Goal: Find specific page/section: Find specific page/section

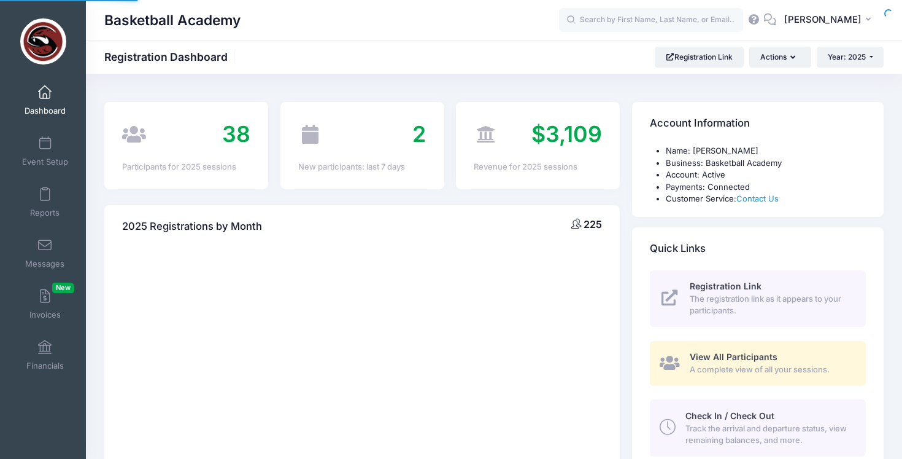
select select
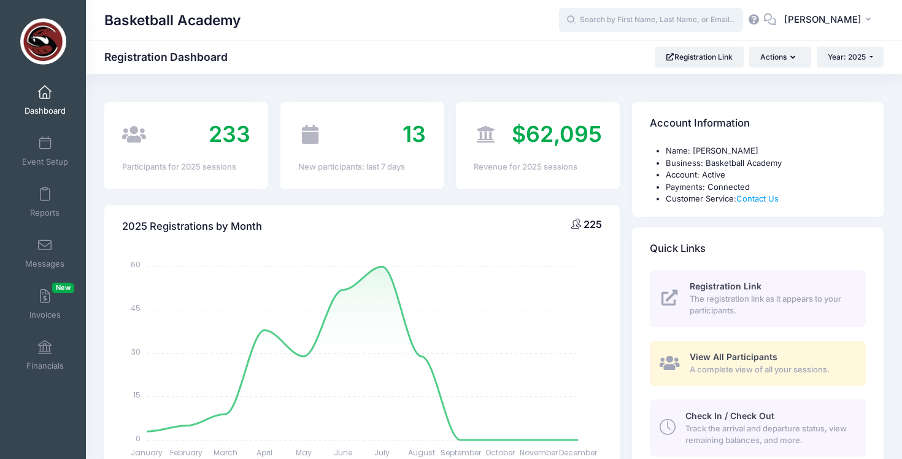
click at [664, 28] on input "text" at bounding box center [651, 20] width 184 height 25
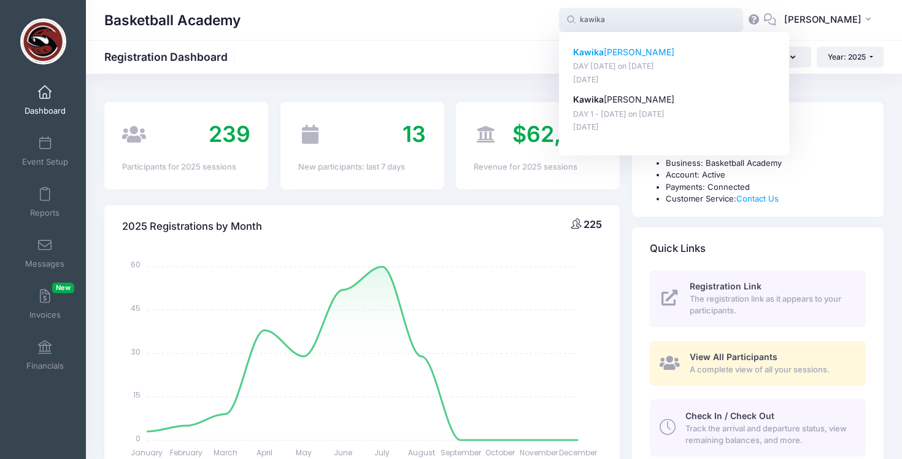
click at [603, 50] on strong "Kawika" at bounding box center [588, 52] width 31 height 10
type input "Kawika Suter (DAY 2 - August 10, Aug-10, 2025)"
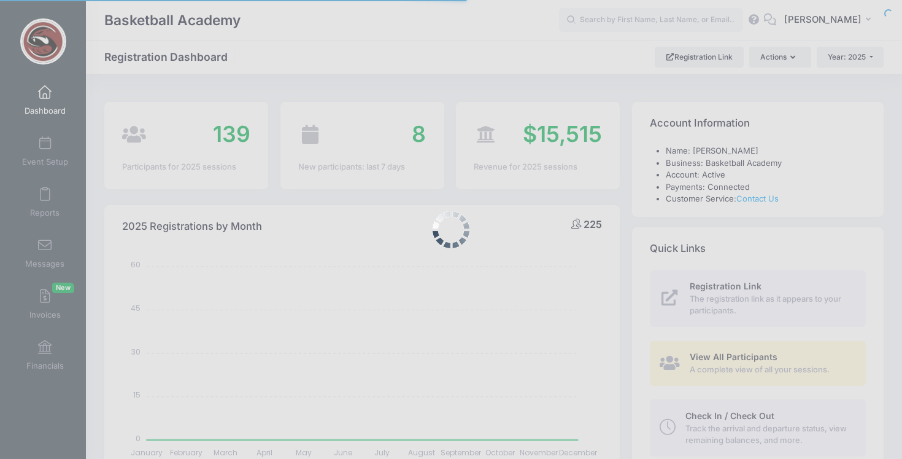
select select
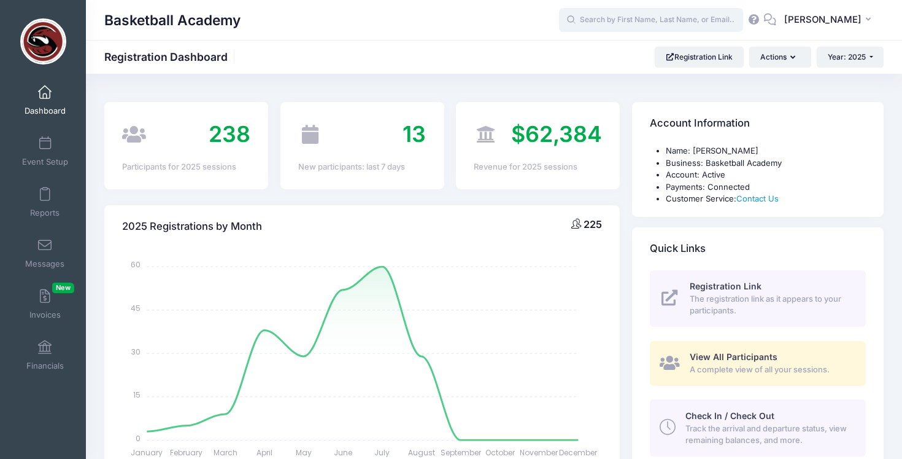
click at [640, 14] on input "text" at bounding box center [651, 20] width 184 height 25
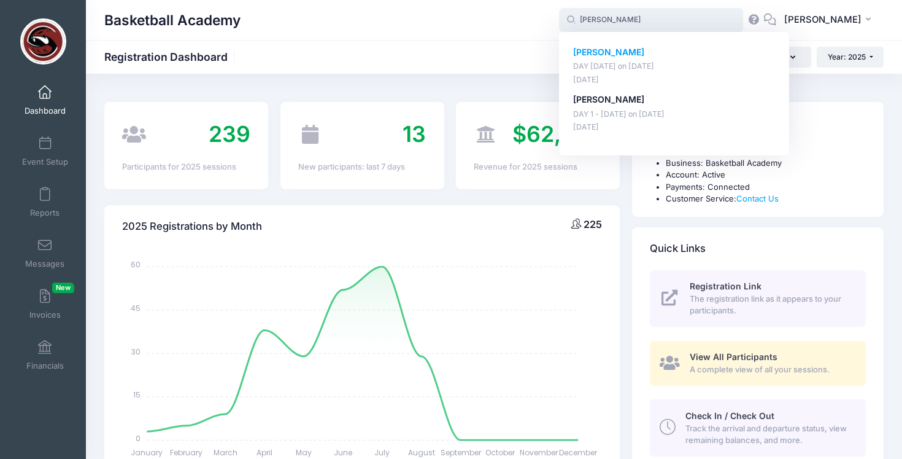
click at [614, 51] on strong "Sean Morton" at bounding box center [608, 52] width 71 height 10
type input "Sean Morton (DAY 2 - August 10, Aug-10, 2025)"
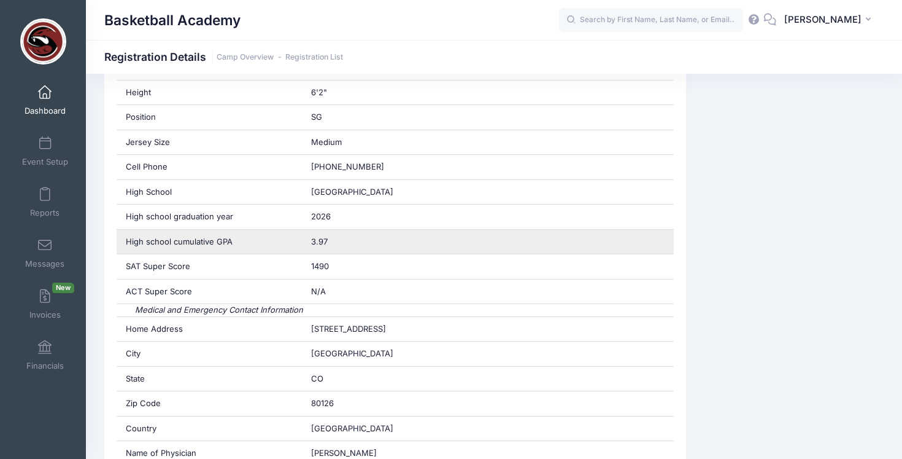
scroll to position [389, 0]
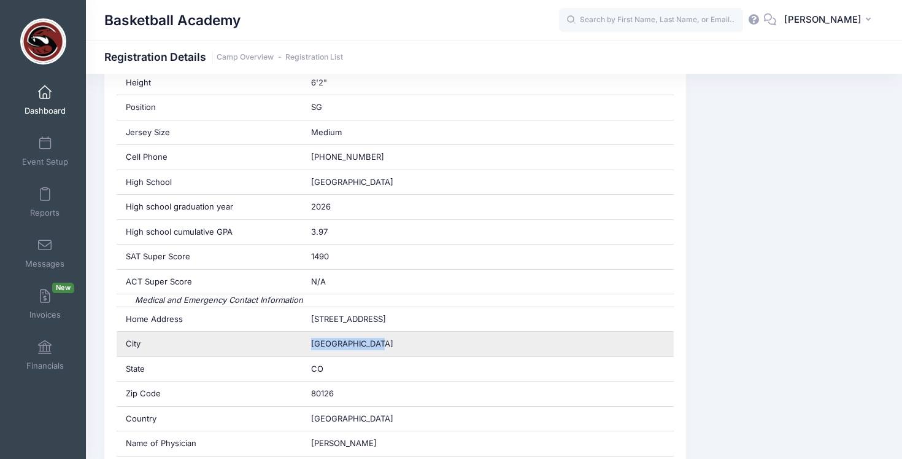
drag, startPoint x: 379, startPoint y: 342, endPoint x: 306, endPoint y: 342, distance: 73.7
click at [306, 342] on div "Highlands Ranch" at bounding box center [488, 343] width 372 height 25
copy span "Highlands Ranch"
click at [441, 341] on div "Highlands Ranch" at bounding box center [488, 343] width 372 height 25
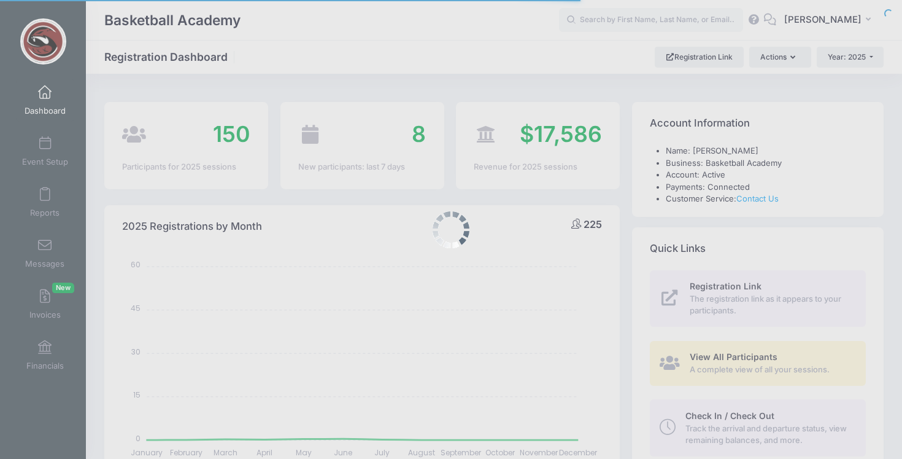
select select
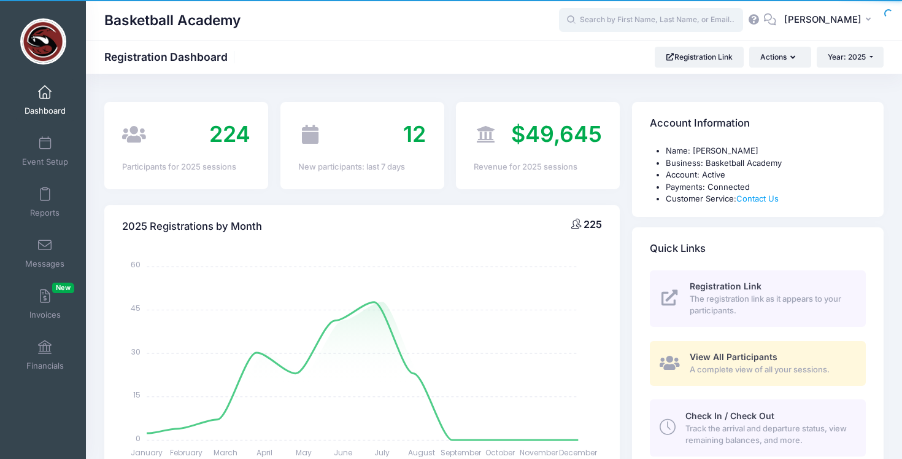
click at [629, 19] on input "text" at bounding box center [651, 20] width 184 height 25
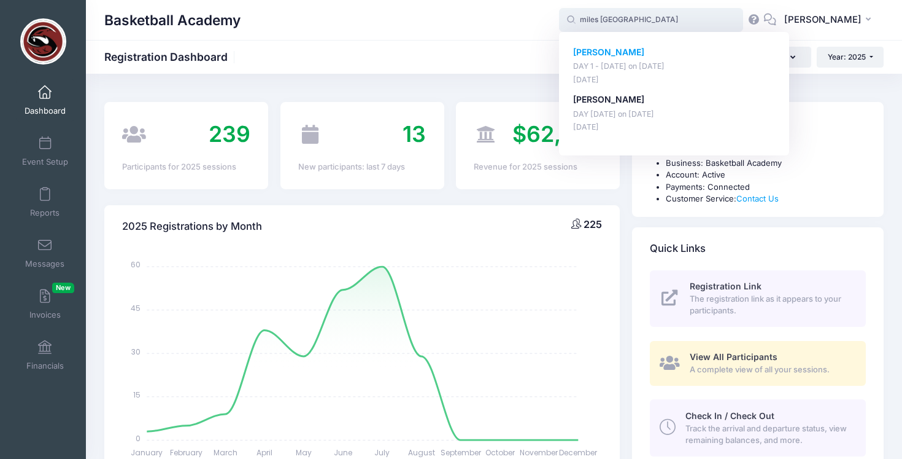
click at [599, 53] on strong "Miles Clanton" at bounding box center [608, 52] width 71 height 10
type input "Miles Clanton (DAY 1 - August 9, Aug-09, 2025)"
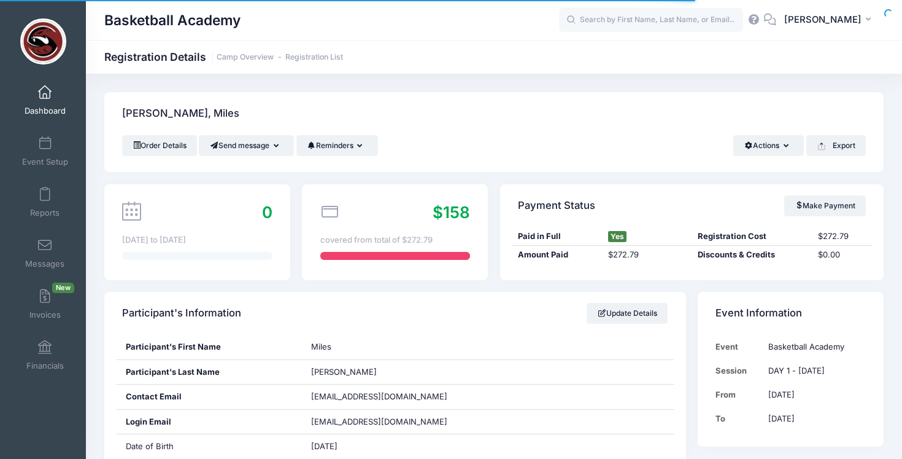
scroll to position [207, 0]
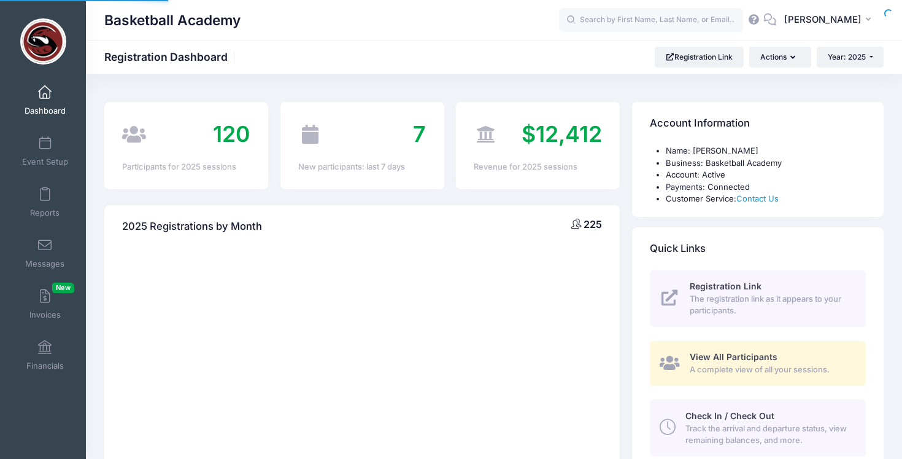
select select
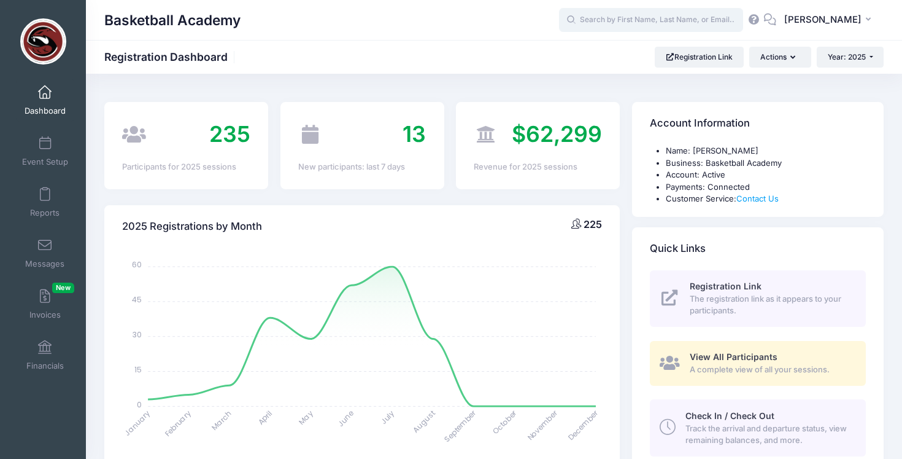
click at [643, 27] on input "text" at bounding box center [651, 20] width 184 height 25
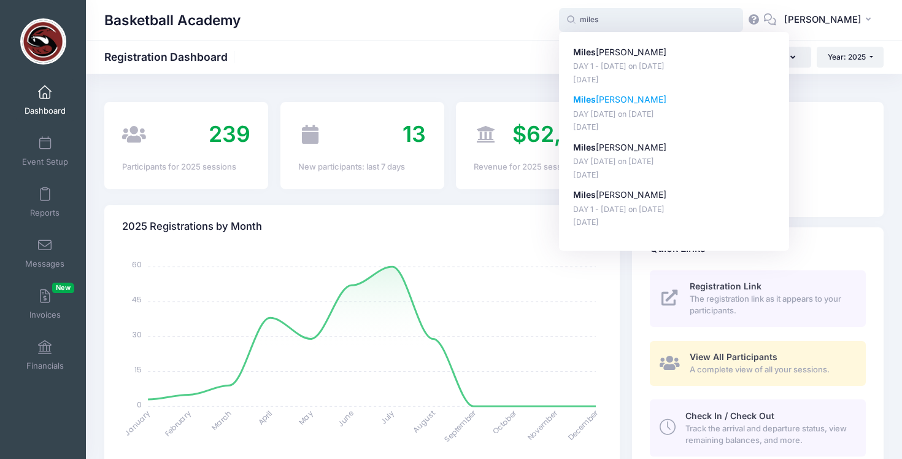
click at [595, 101] on strong "Miles" at bounding box center [584, 99] width 23 height 10
type input "Miles Clanton (DAY 2 - August 10, Aug-10, 2025)"
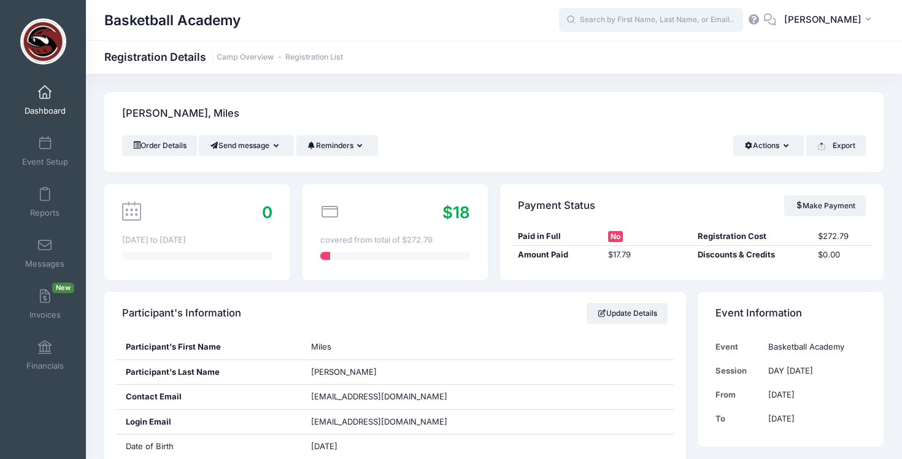
click at [627, 25] on input "text" at bounding box center [651, 20] width 184 height 25
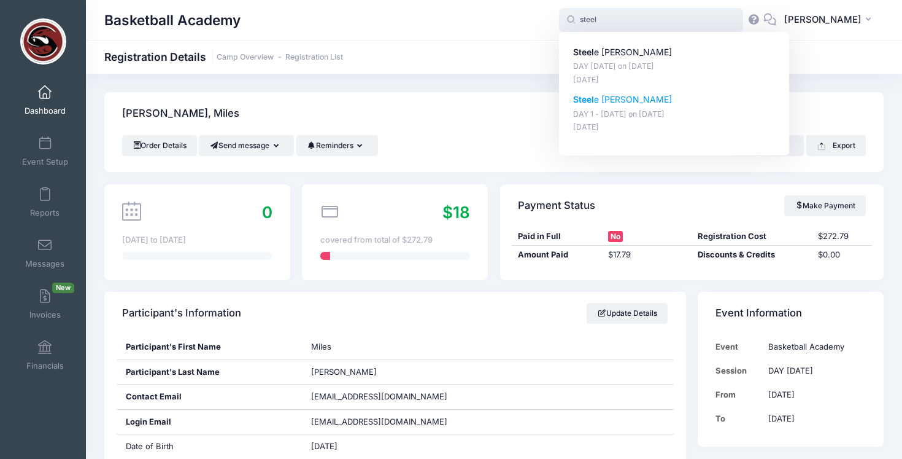
click at [605, 99] on p "Steel e Labagh" at bounding box center [674, 99] width 203 height 13
type input "Steele Labagh (DAY 1 - August 9, Aug-09, 2025)"
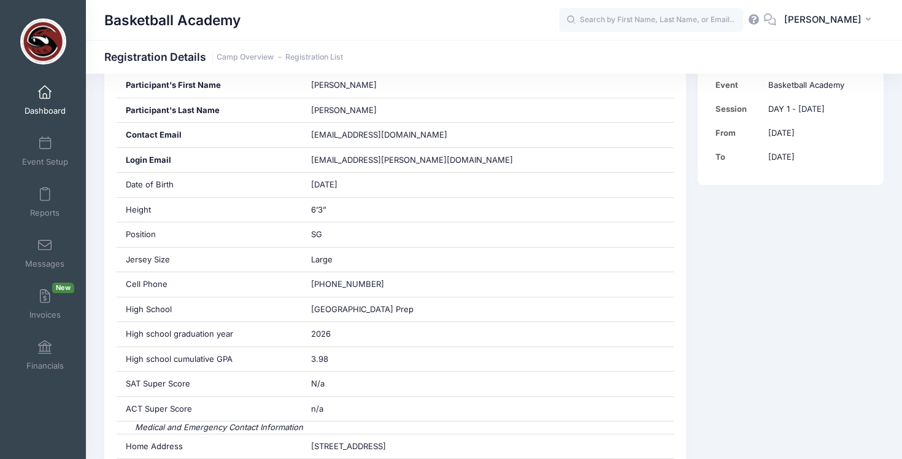
scroll to position [260, 0]
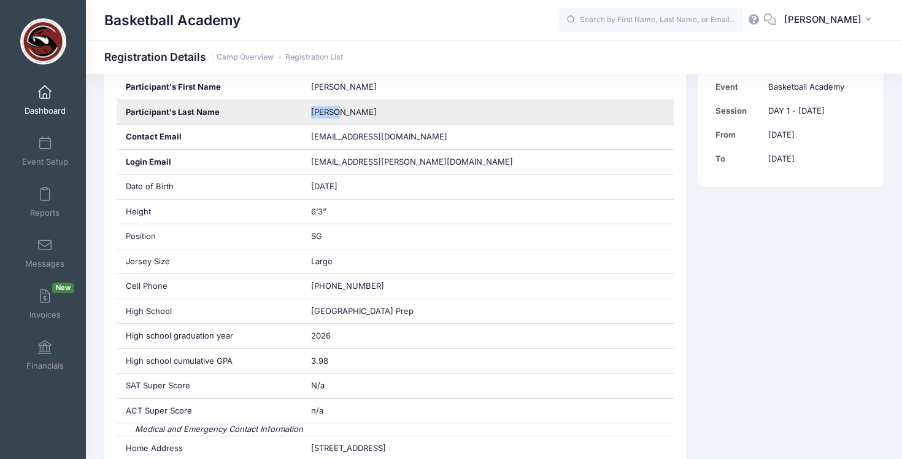
drag, startPoint x: 350, startPoint y: 110, endPoint x: 296, endPoint y: 111, distance: 54.6
click at [296, 111] on div "Participant's Last Name Labagh" at bounding box center [396, 112] width 558 height 25
copy div "Labagh"
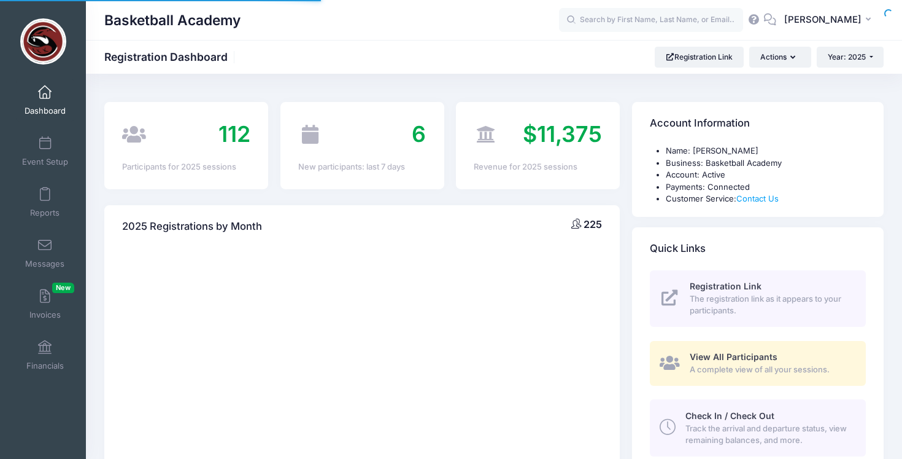
select select
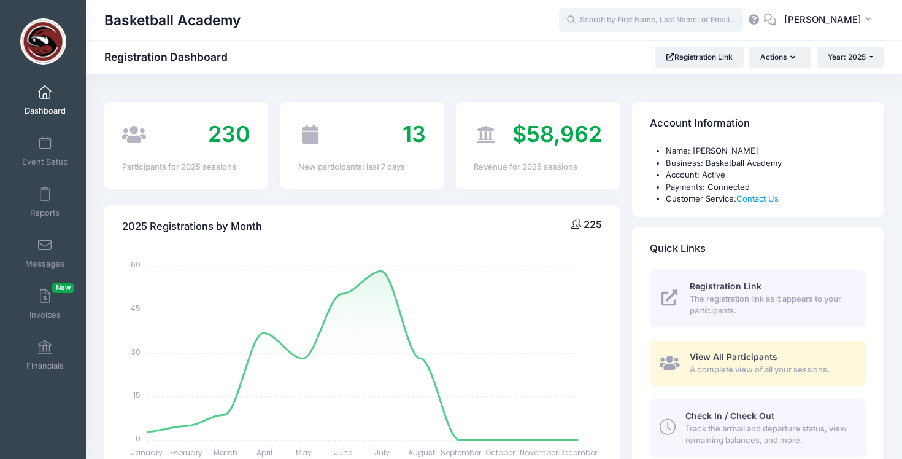
click at [651, 18] on input "text" at bounding box center [651, 20] width 184 height 25
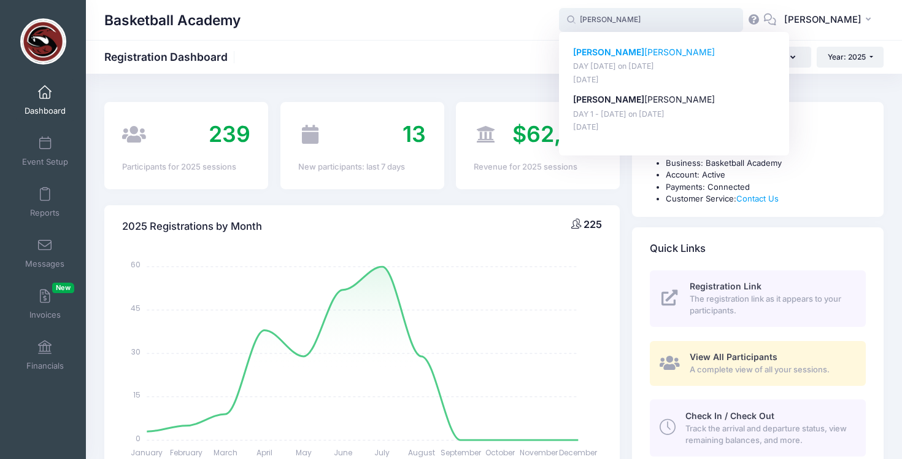
click at [608, 52] on strong "[PERSON_NAME]" at bounding box center [608, 52] width 71 height 10
type input "Steele Labagh (DAY 2 - August 10, Aug-10, 2025)"
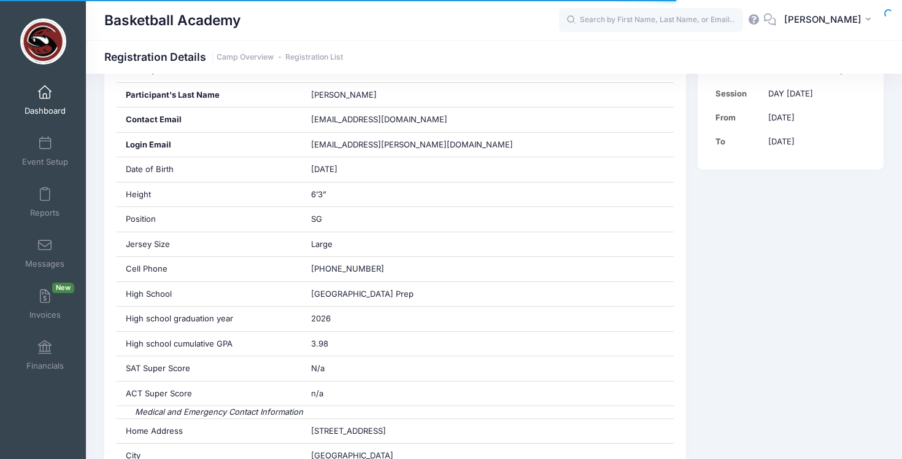
scroll to position [298, 0]
